Goal: Navigation & Orientation: Find specific page/section

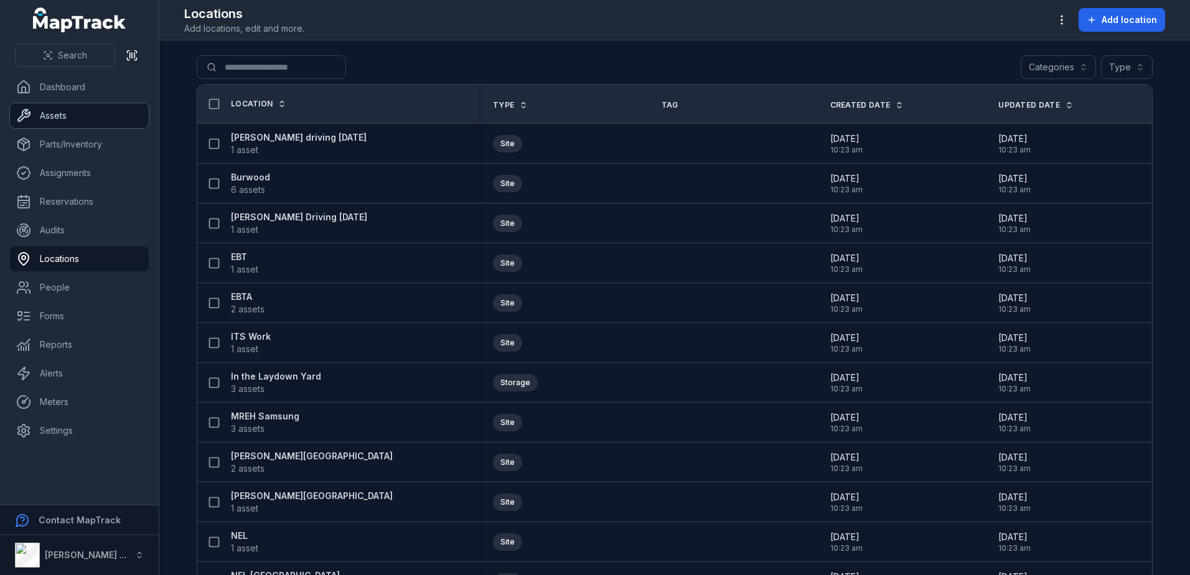
click at [66, 114] on link "Assets" at bounding box center [79, 115] width 139 height 25
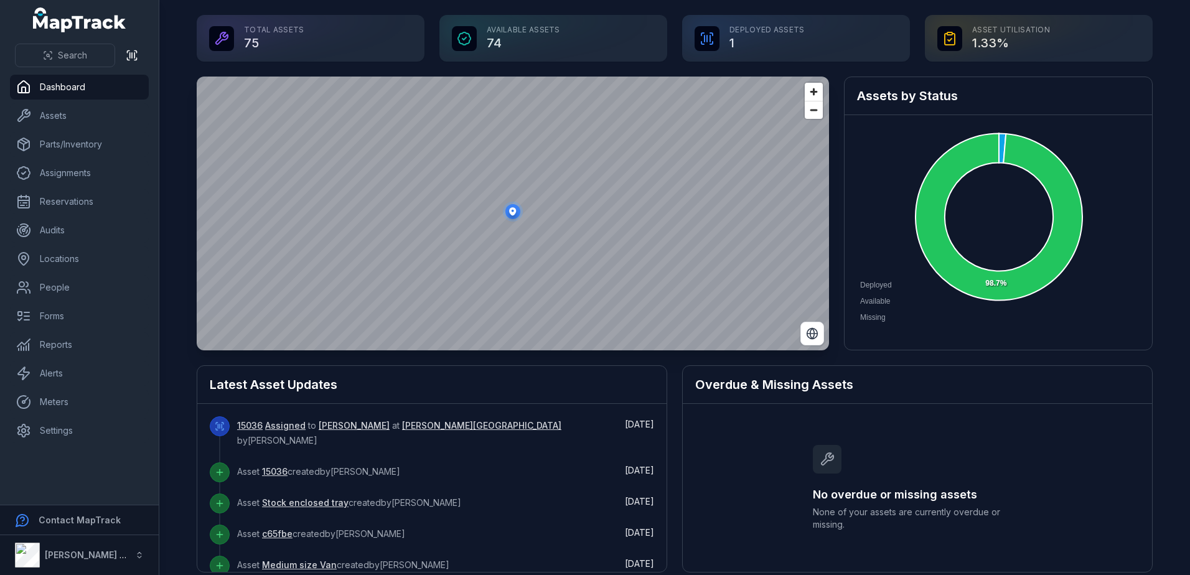
click at [461, 42] on icon at bounding box center [464, 38] width 15 height 15
click at [487, 38] on div "Available Assets 74" at bounding box center [553, 38] width 228 height 47
